Goal: Check status

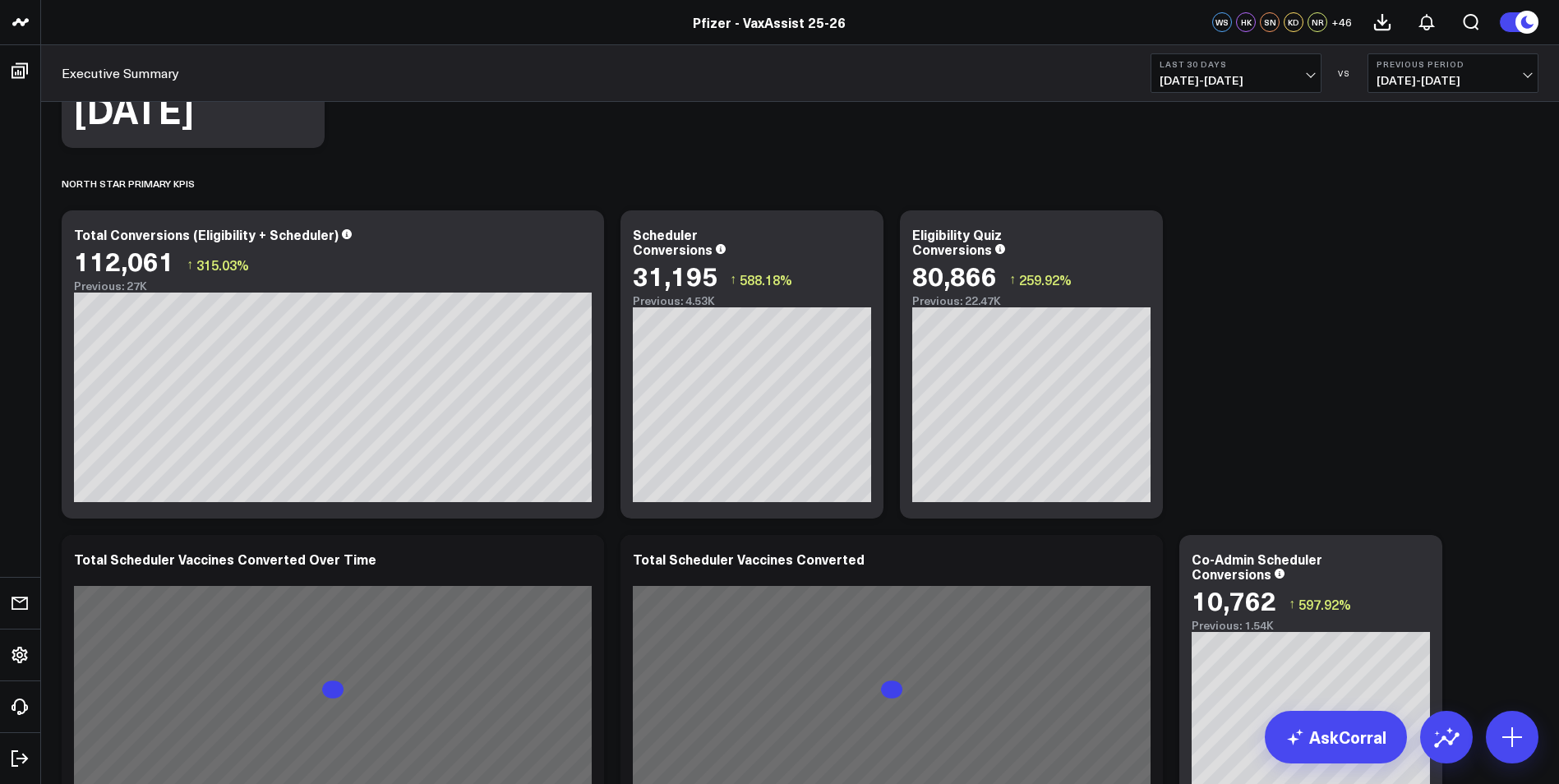
scroll to position [411, 0]
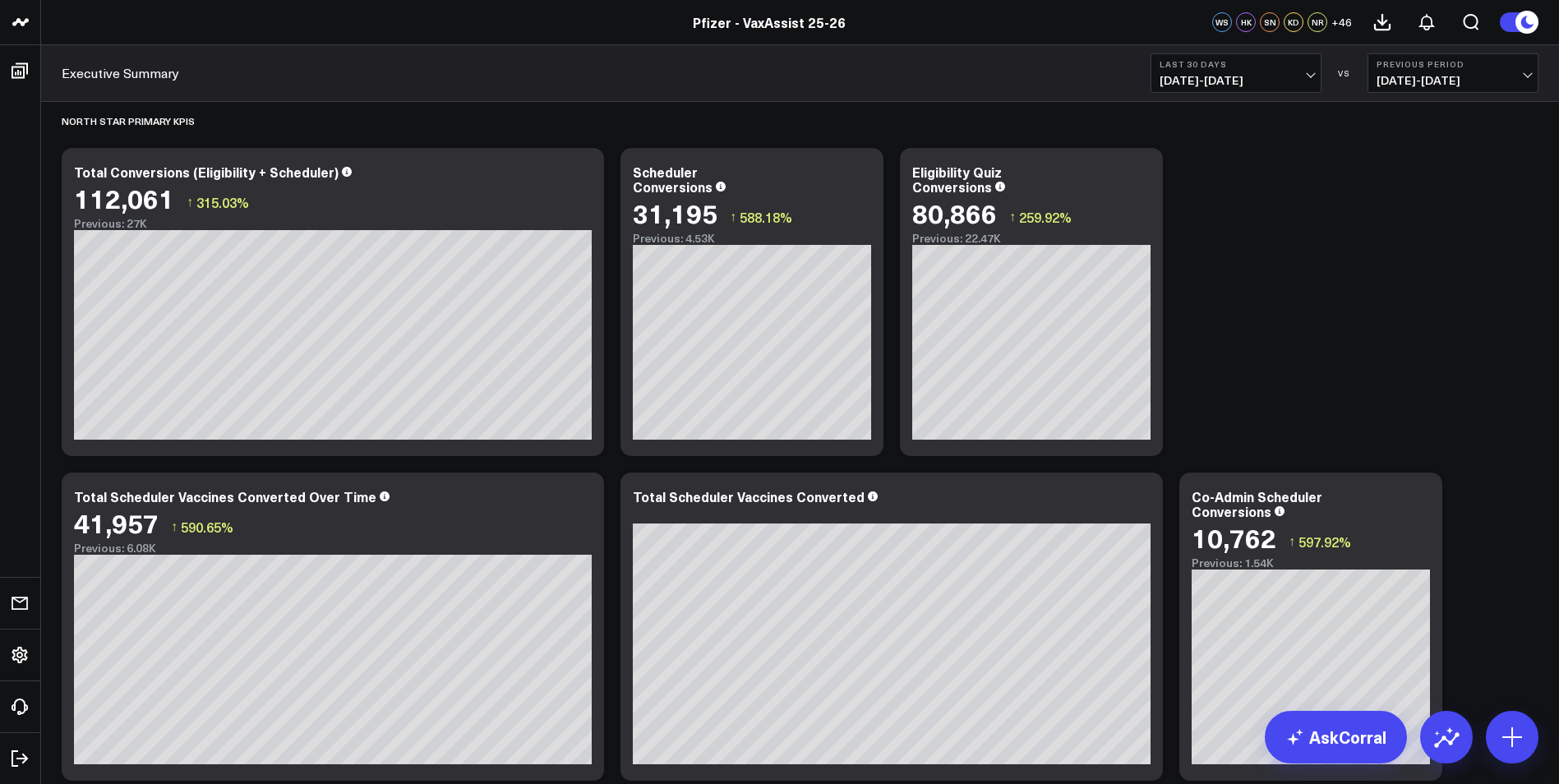
drag, startPoint x: 1433, startPoint y: 63, endPoint x: 1425, endPoint y: 76, distance: 15.3
click at [1433, 63] on b "Previous Period" at bounding box center [1453, 63] width 153 height 10
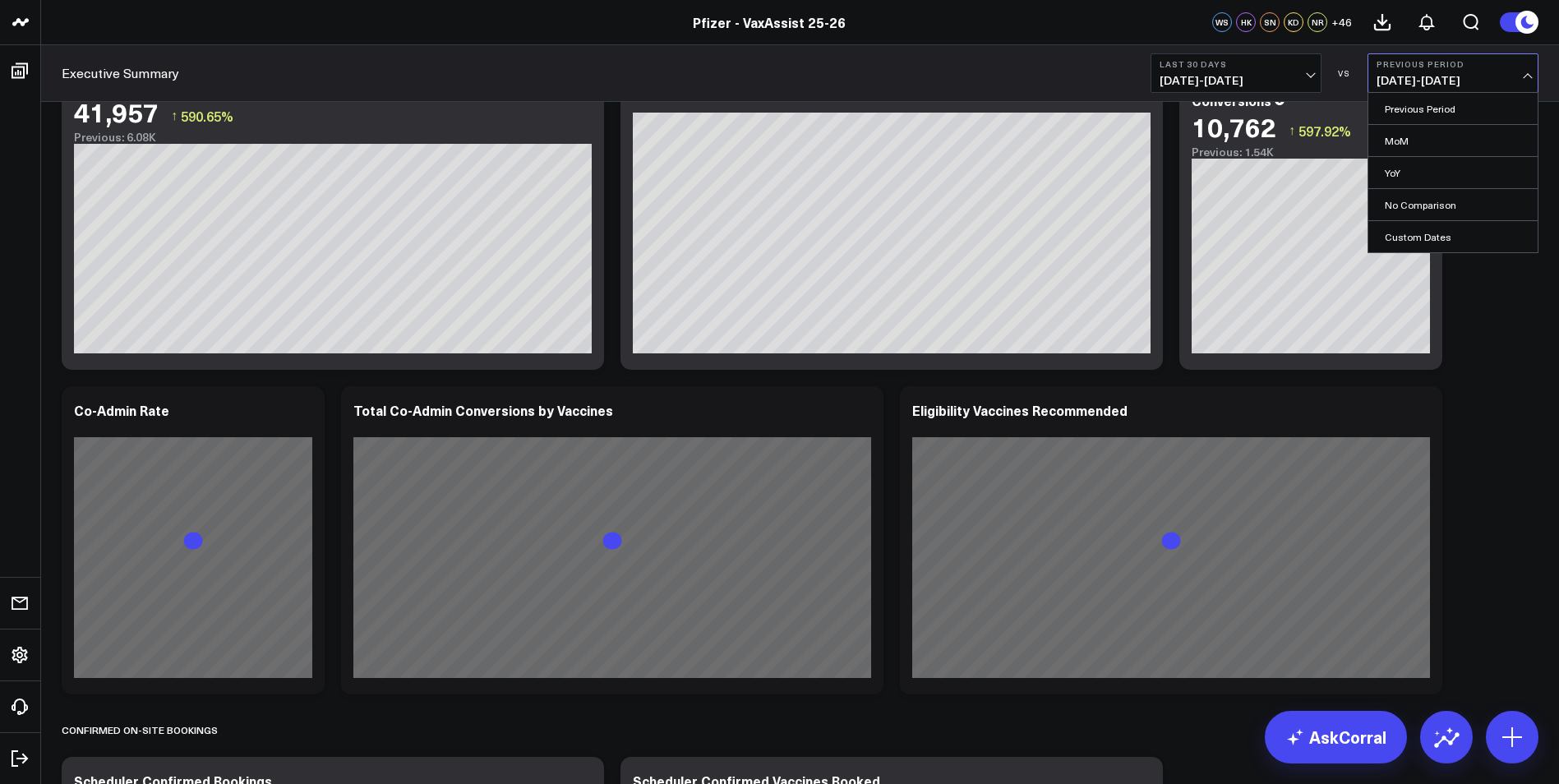
click at [1317, 66] on button "Last 30 Days [DATE] - [DATE]" at bounding box center [1236, 74] width 171 height 40
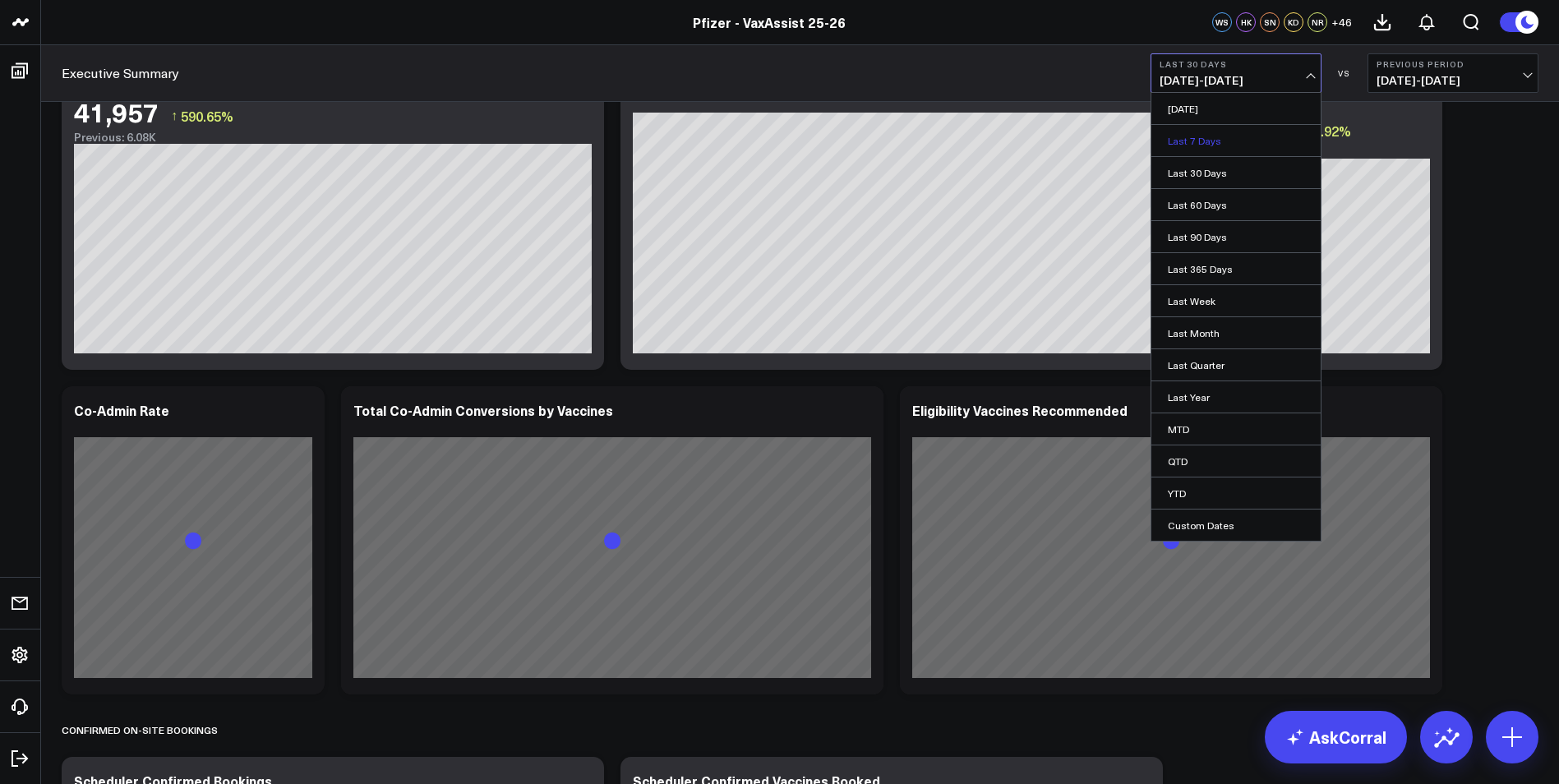
click at [1282, 137] on link "Last 7 Days" at bounding box center [1236, 140] width 170 height 31
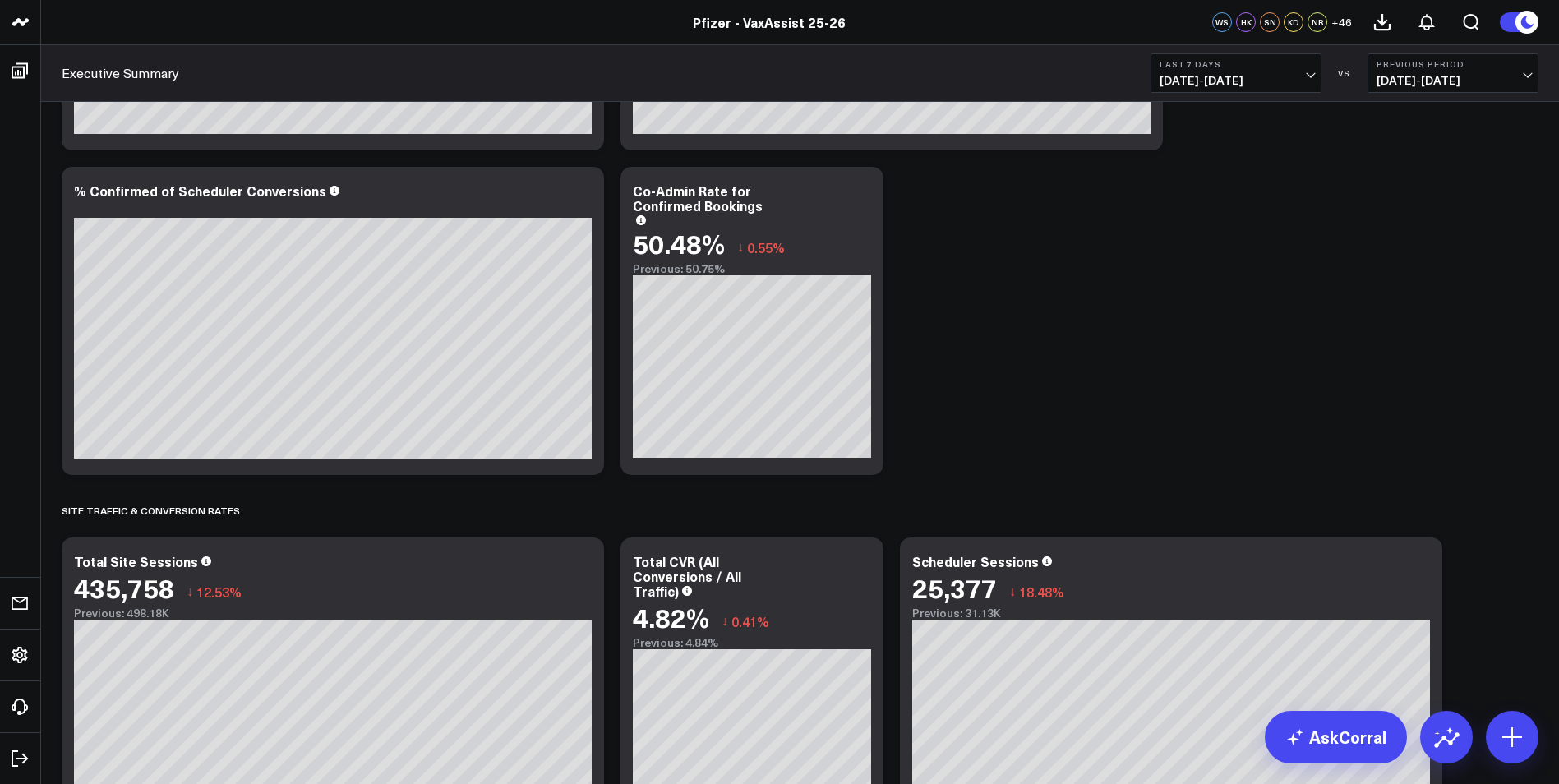
scroll to position [1725, 0]
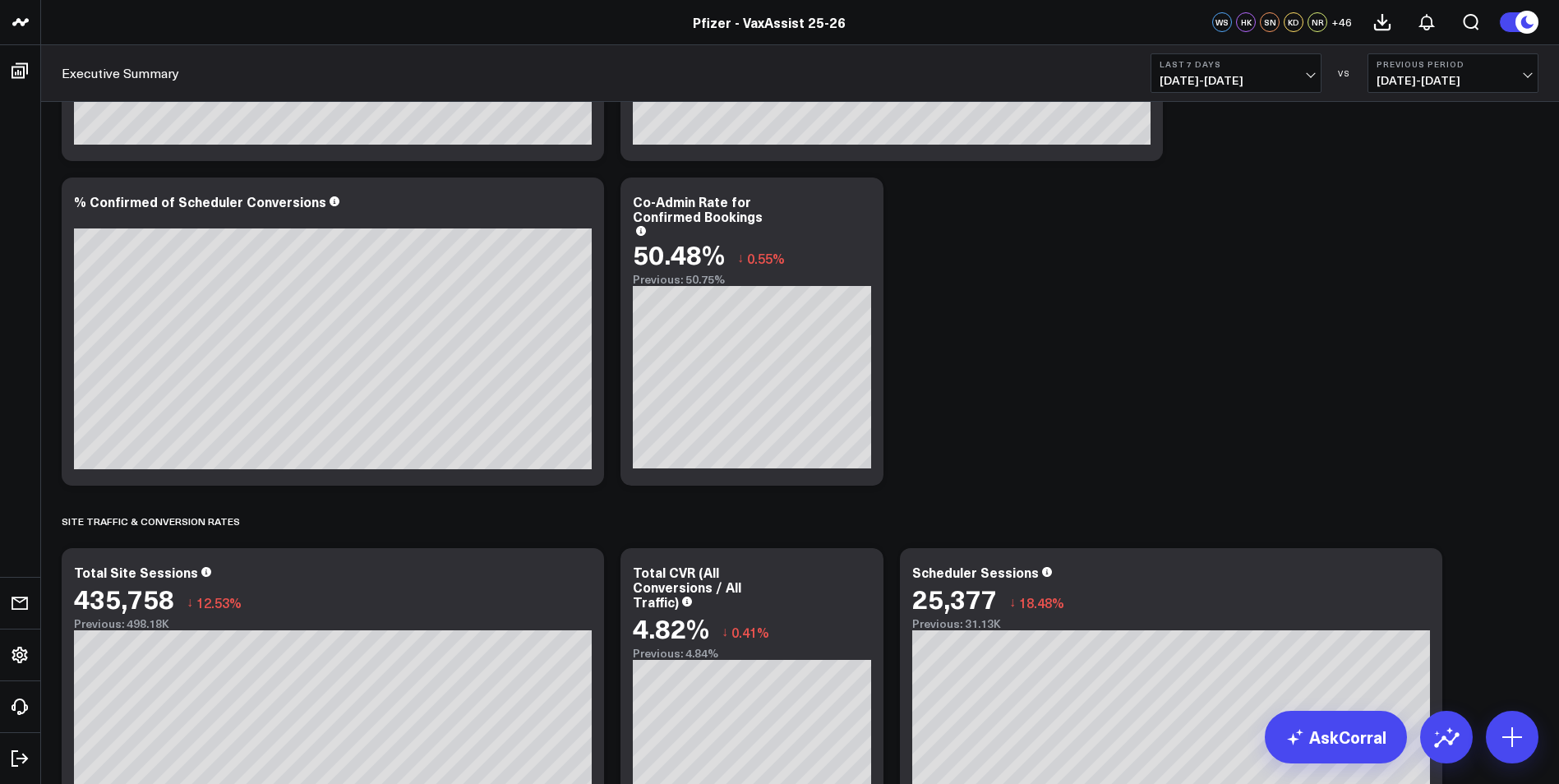
click at [1270, 68] on b "Last 7 Days" at bounding box center [1236, 63] width 153 height 10
click at [1258, 164] on link "Last 30 Days" at bounding box center [1236, 172] width 170 height 31
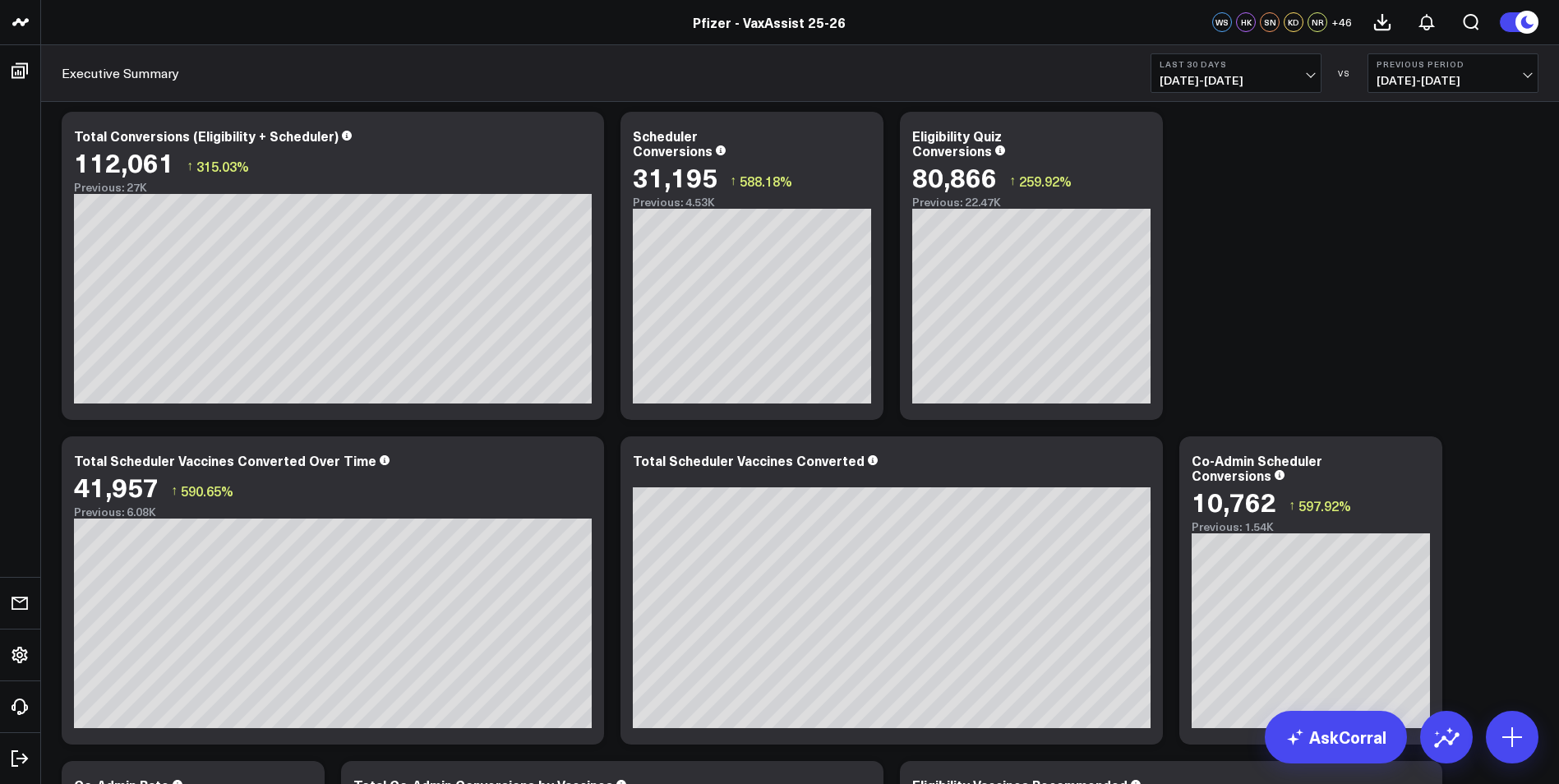
scroll to position [247, 0]
